Goal: Transaction & Acquisition: Obtain resource

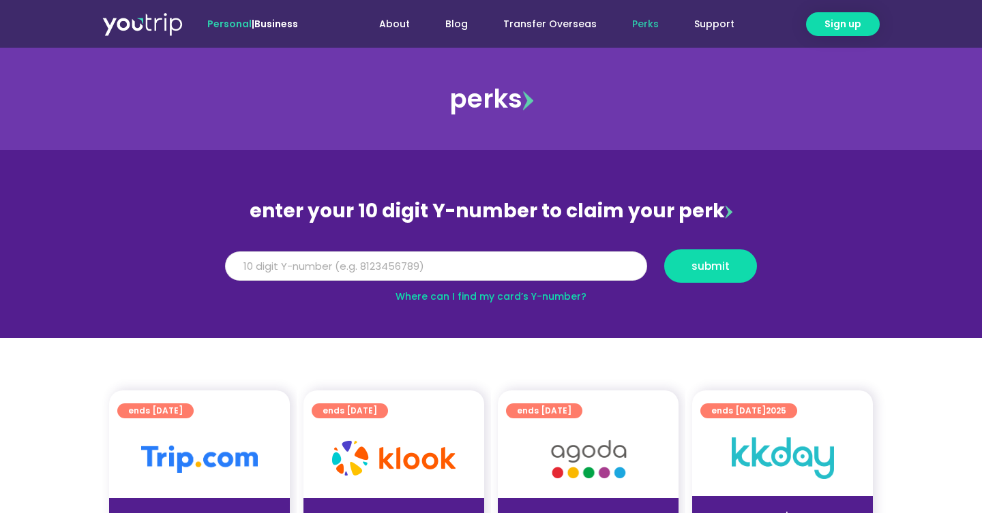
click at [394, 275] on input "Y Number" at bounding box center [436, 267] width 422 height 30
click at [498, 301] on link "Where can I find my card’s Y-number?" at bounding box center [490, 297] width 191 height 14
type input "8155237744"
click at [725, 263] on span "submit" at bounding box center [710, 266] width 38 height 10
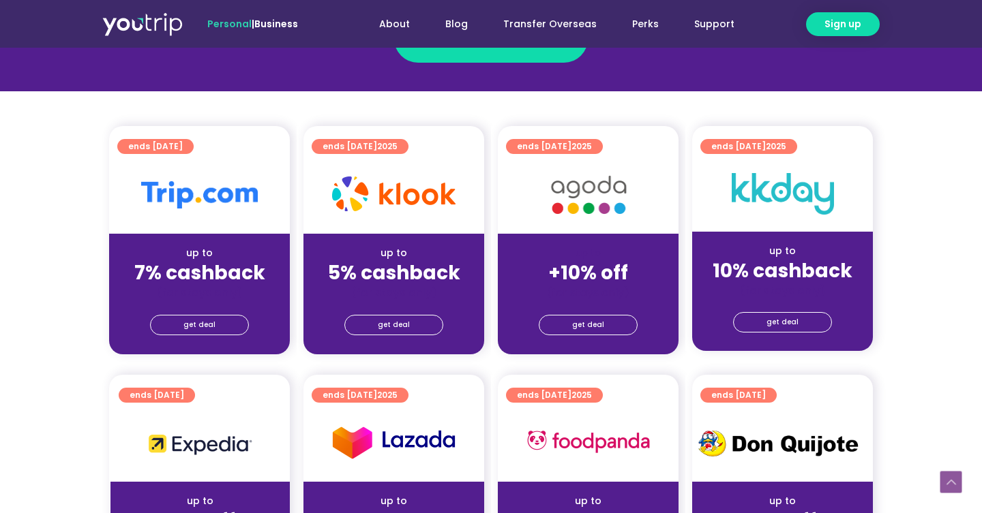
scroll to position [286, 0]
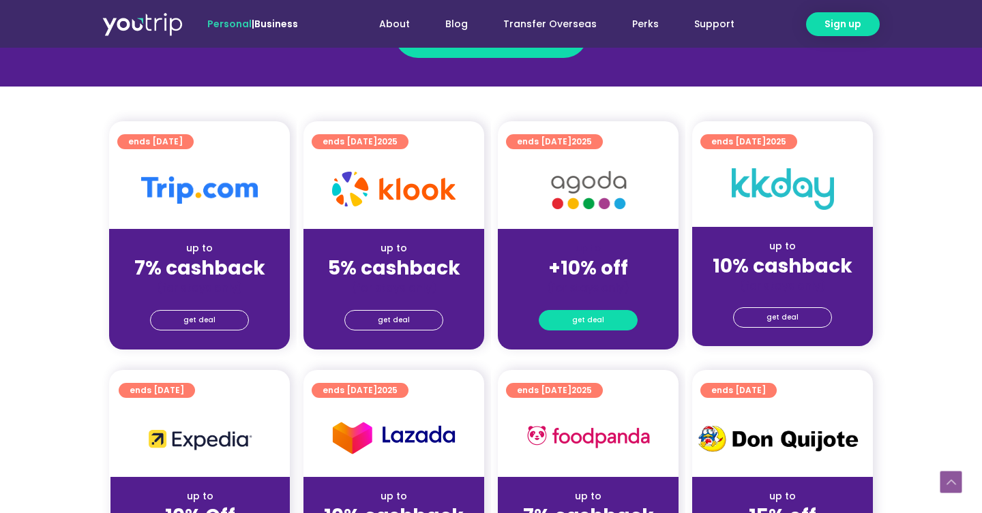
click at [583, 319] on span "get deal" at bounding box center [588, 320] width 32 height 19
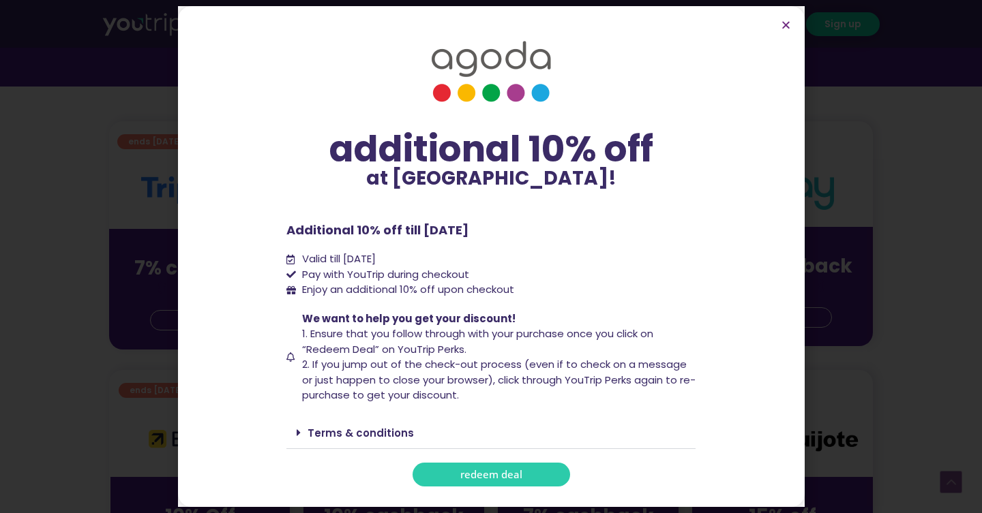
click at [475, 470] on span "redeem deal" at bounding box center [491, 475] width 62 height 10
